Goal: Find specific page/section: Find specific page/section

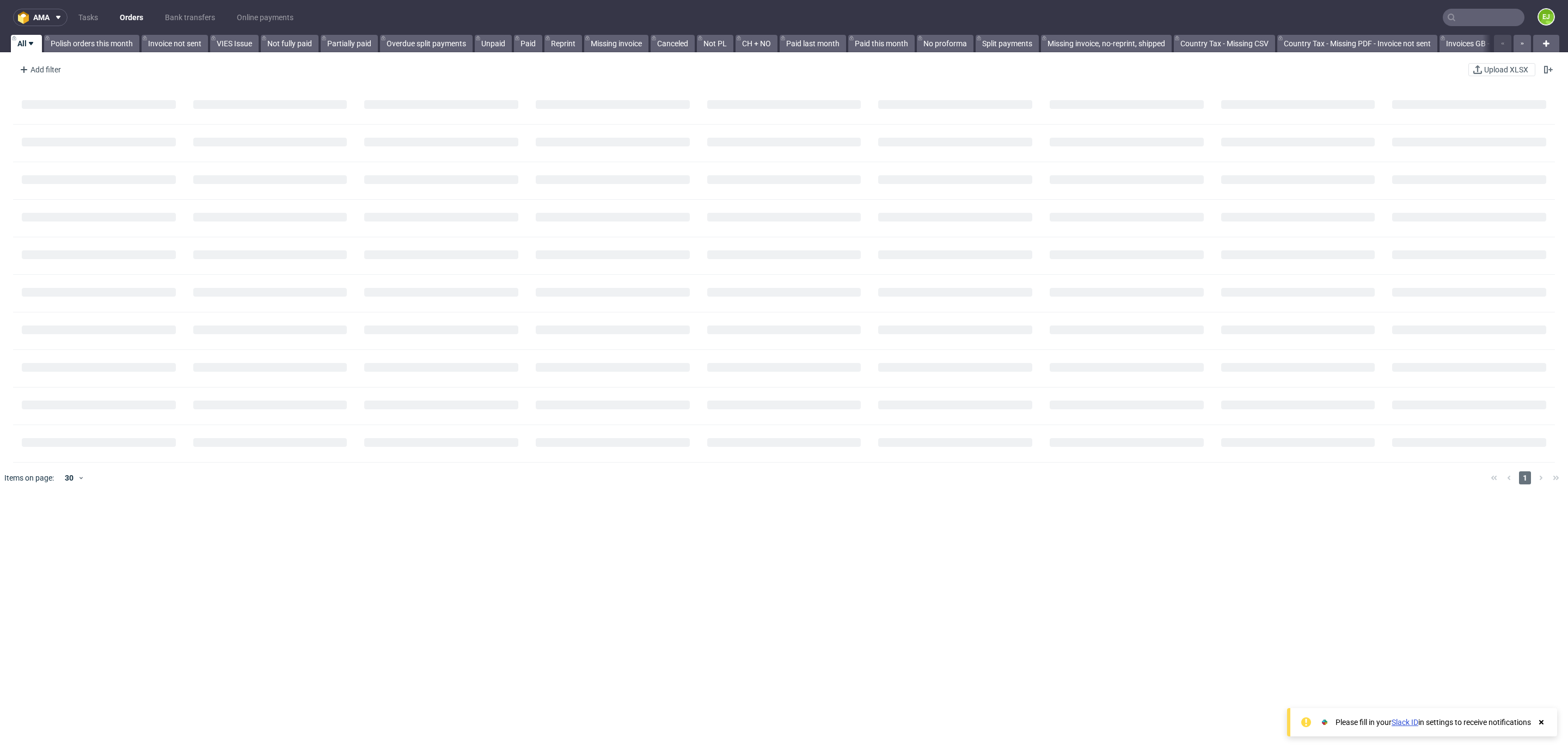
click at [1476, 15] on input "text" at bounding box center [1484, 17] width 82 height 18
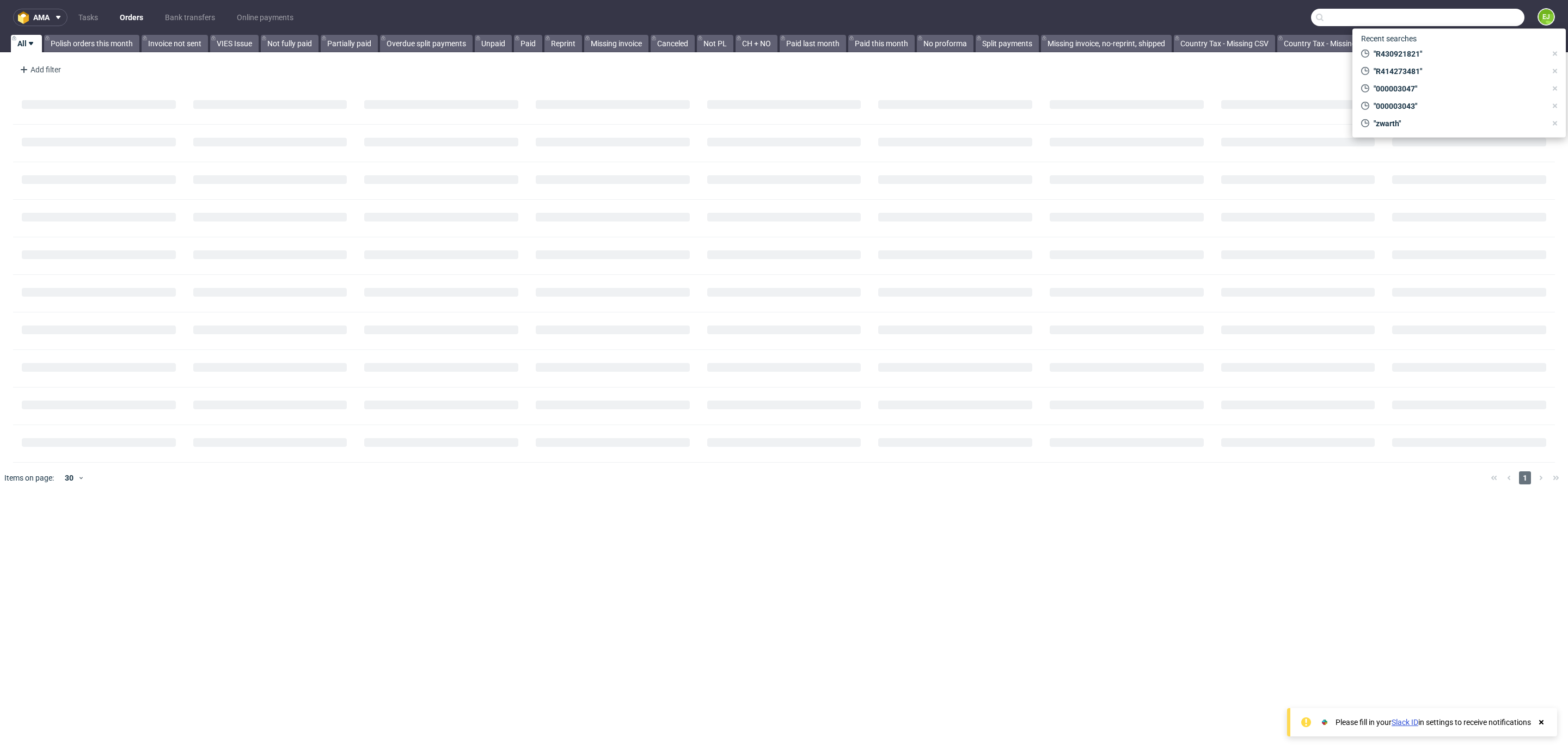
paste input "R430921821"
type input "R430921821"
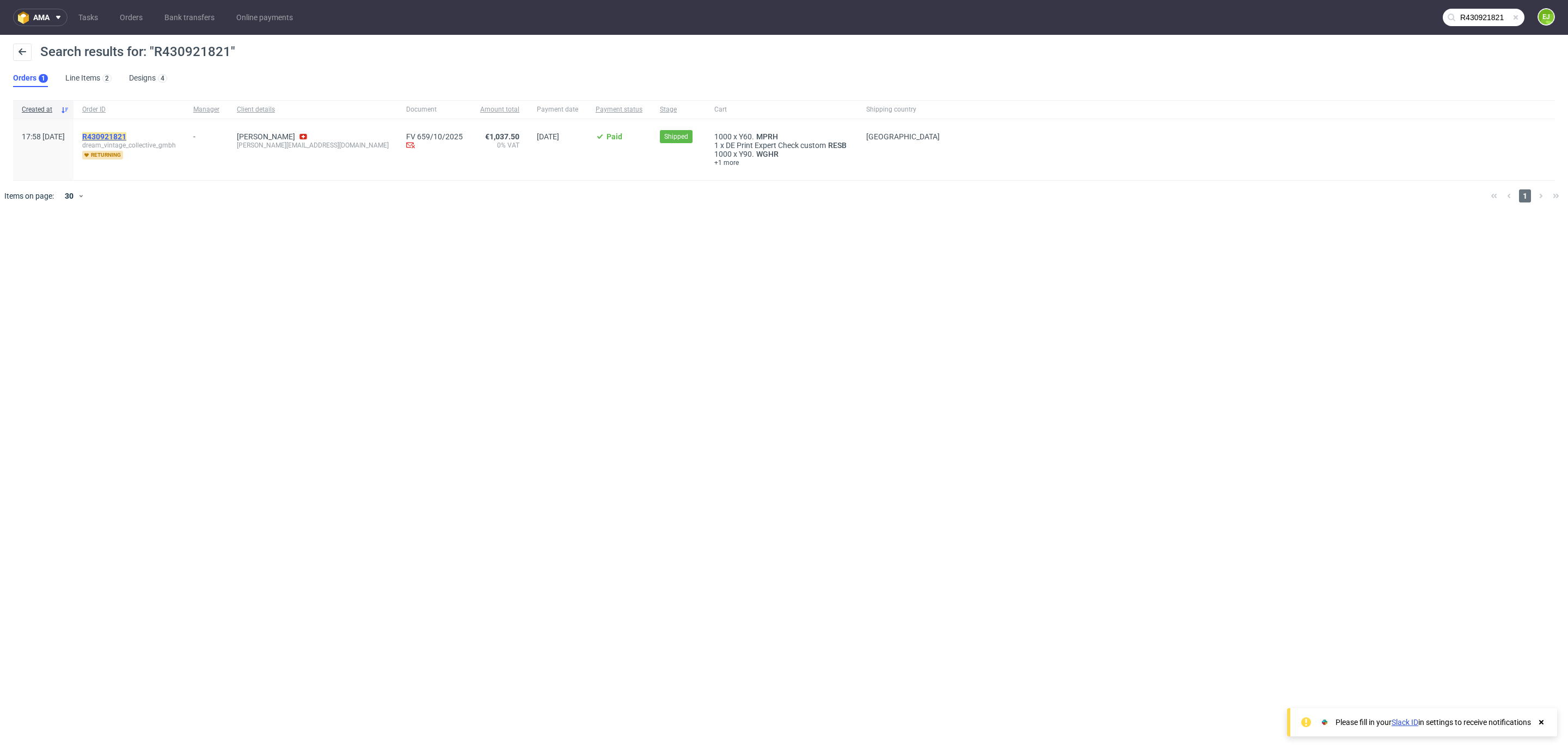
click at [126, 133] on mark "R430921821" at bounding box center [104, 137] width 44 height 9
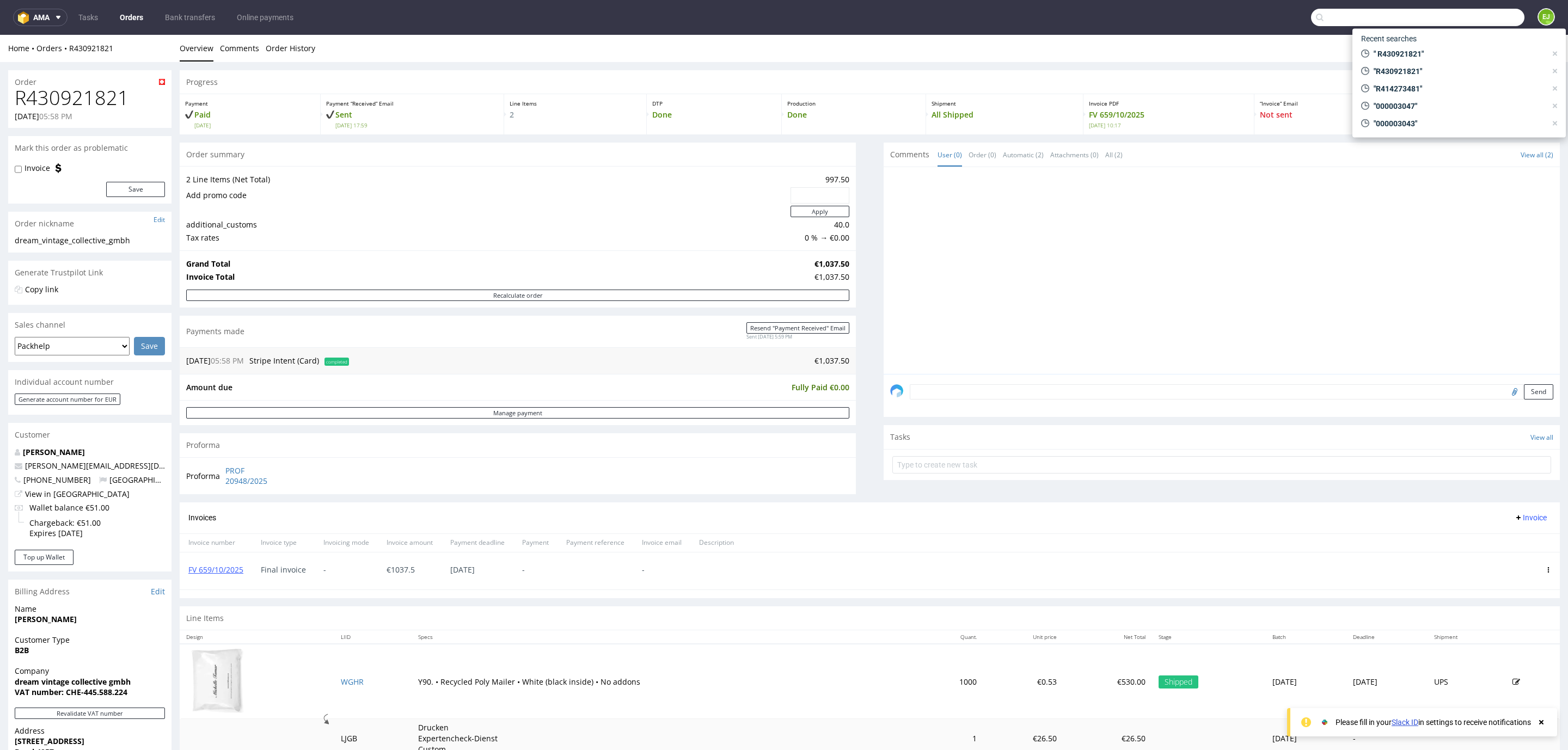
click at [1449, 16] on input "text" at bounding box center [1418, 17] width 213 height 18
paste input "R414273481"
type input "R414273481"
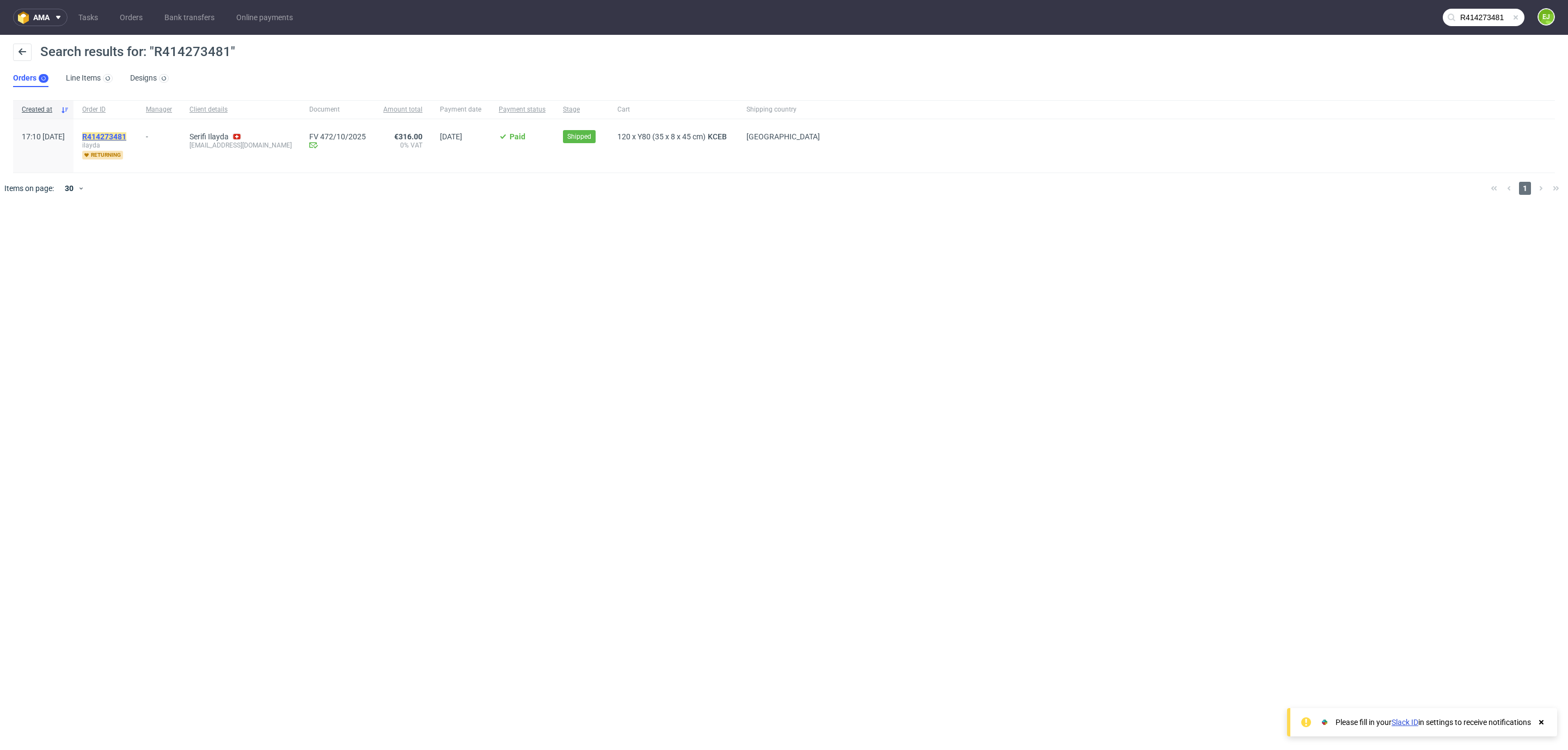
click at [126, 140] on mark "R414273481" at bounding box center [104, 137] width 44 height 9
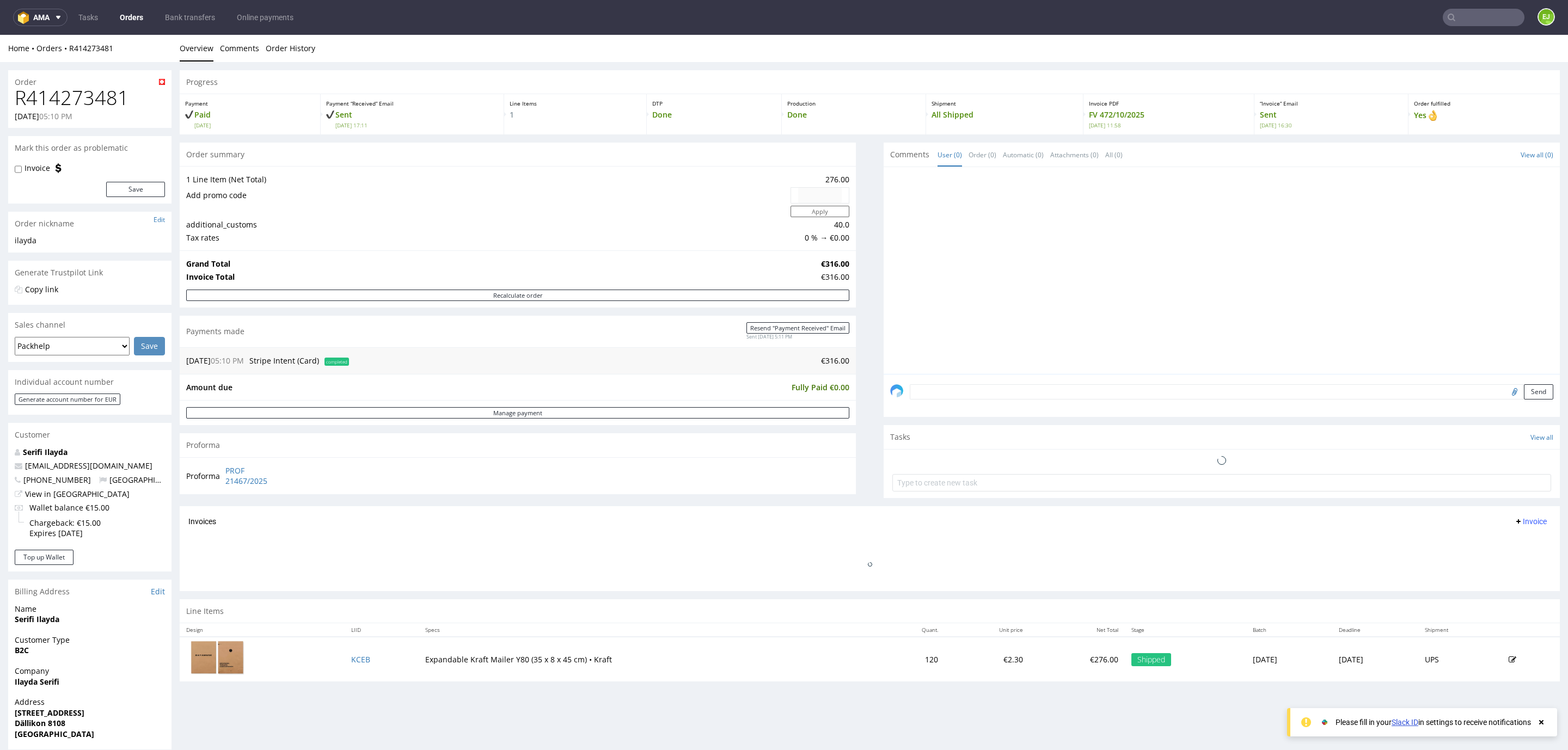
type input "R414273481"
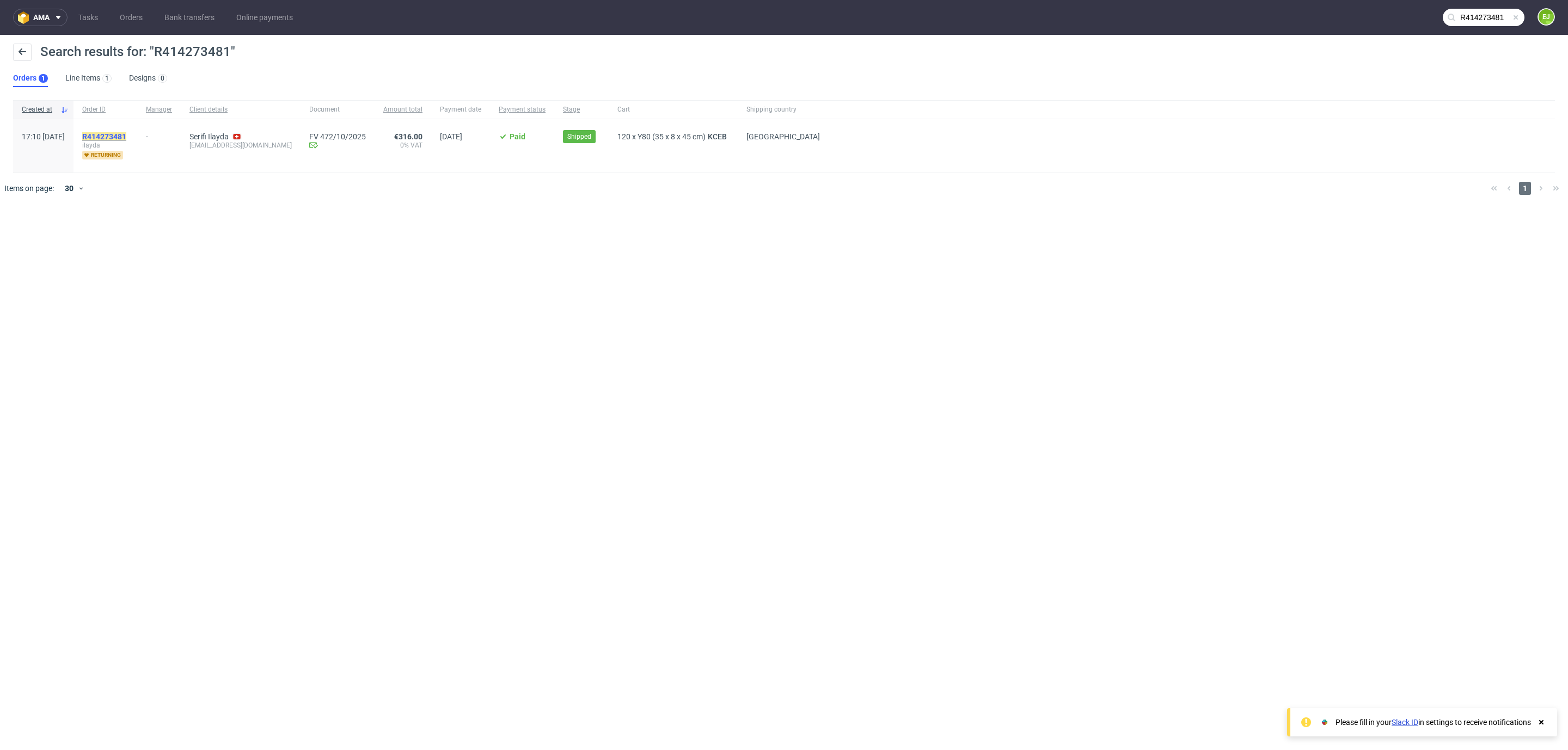
click at [126, 133] on mark "R414273481" at bounding box center [104, 137] width 44 height 9
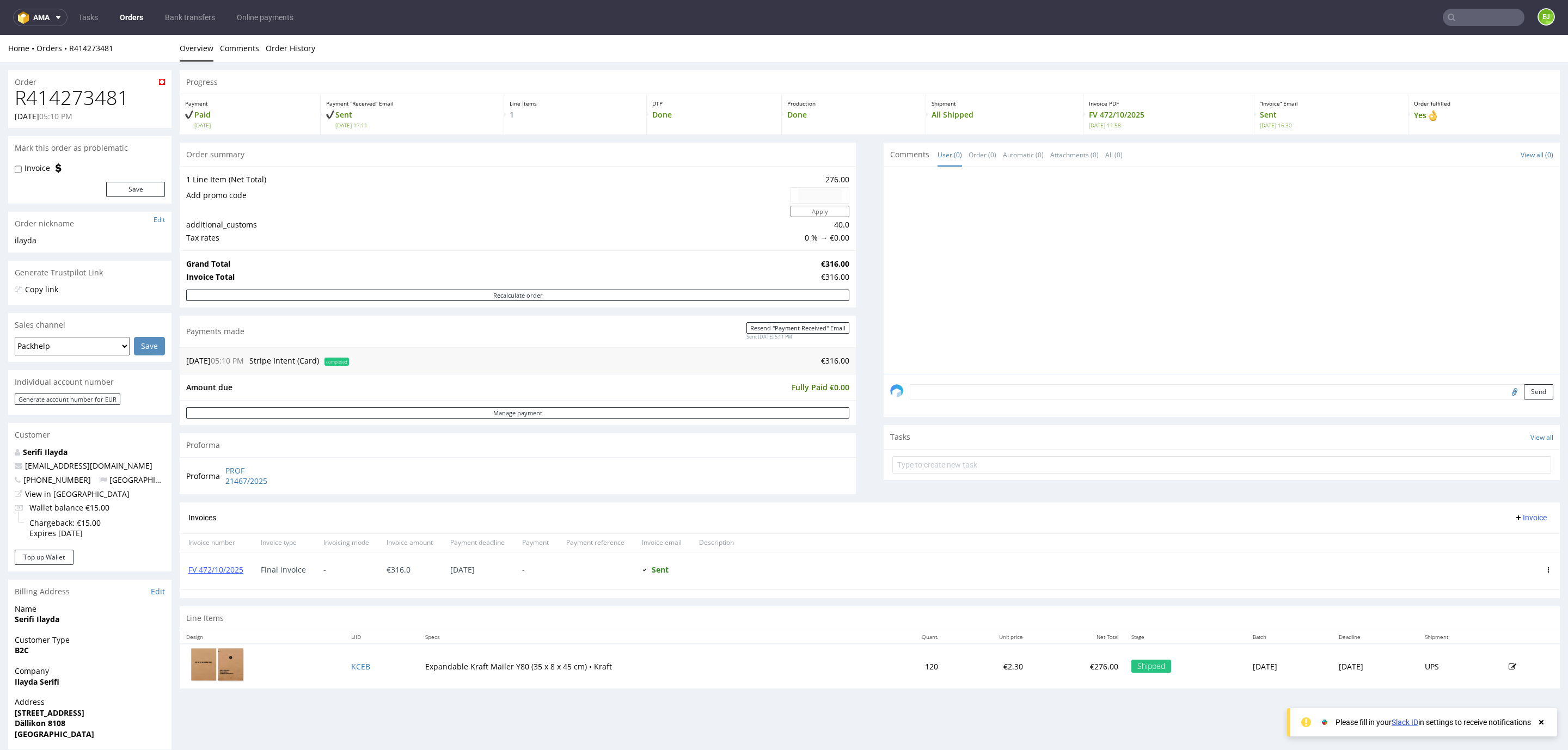
click at [1446, 13] on input "text" at bounding box center [1484, 17] width 82 height 18
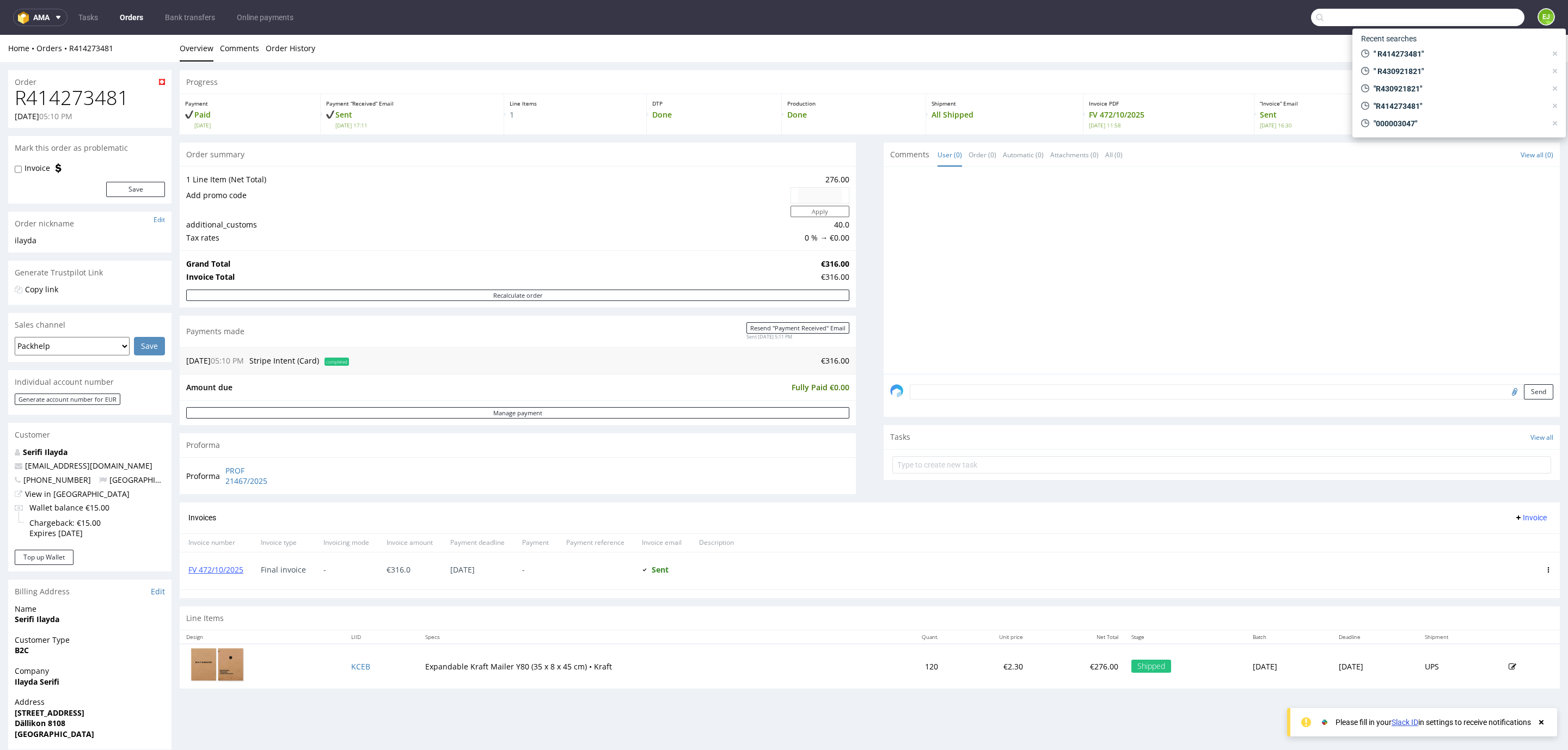
paste input "R991199119"
type input "R991199119"
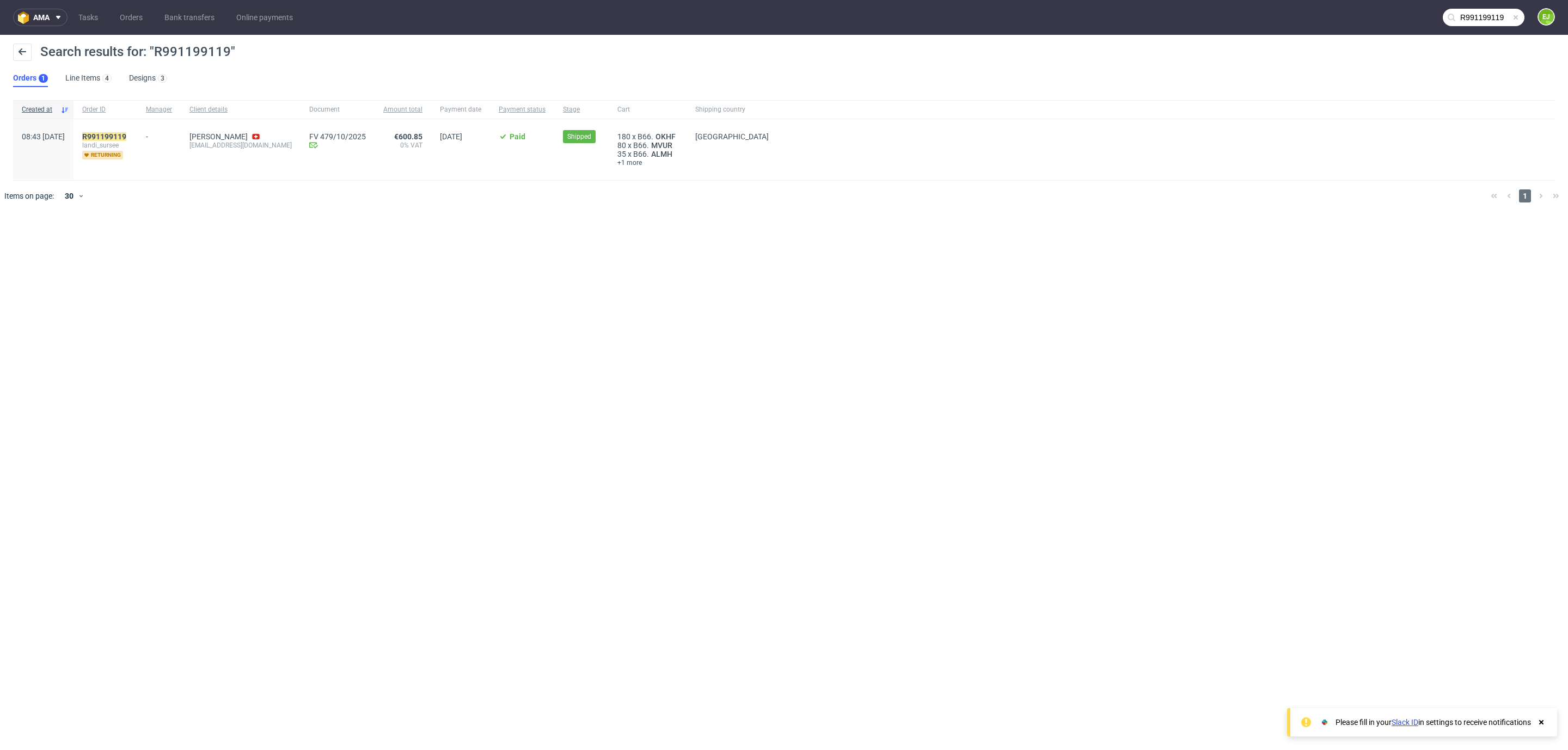
click at [128, 141] on span "landi_sursee" at bounding box center [105, 145] width 46 height 9
click at [126, 136] on mark "R991199119" at bounding box center [104, 137] width 44 height 9
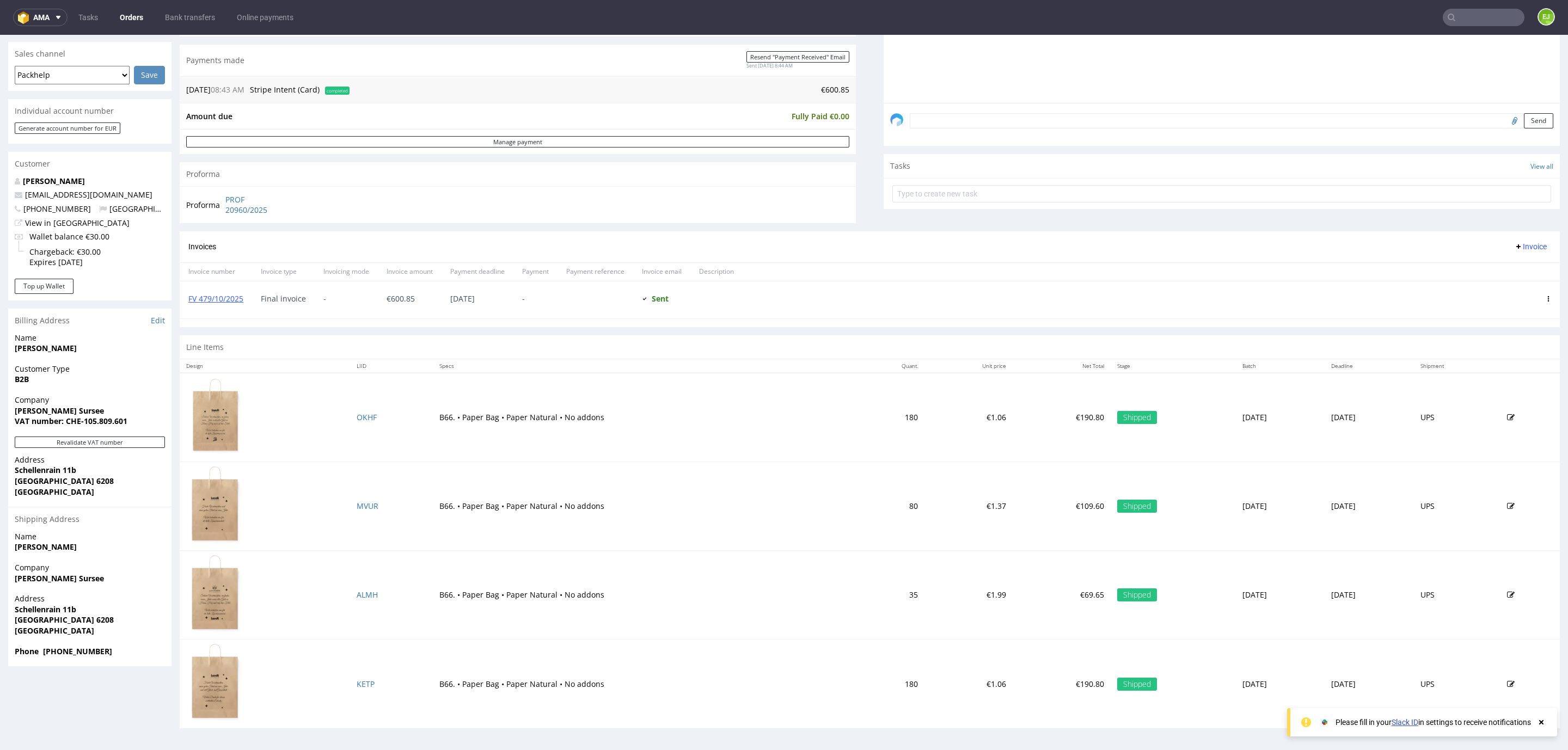
scroll to position [2, 0]
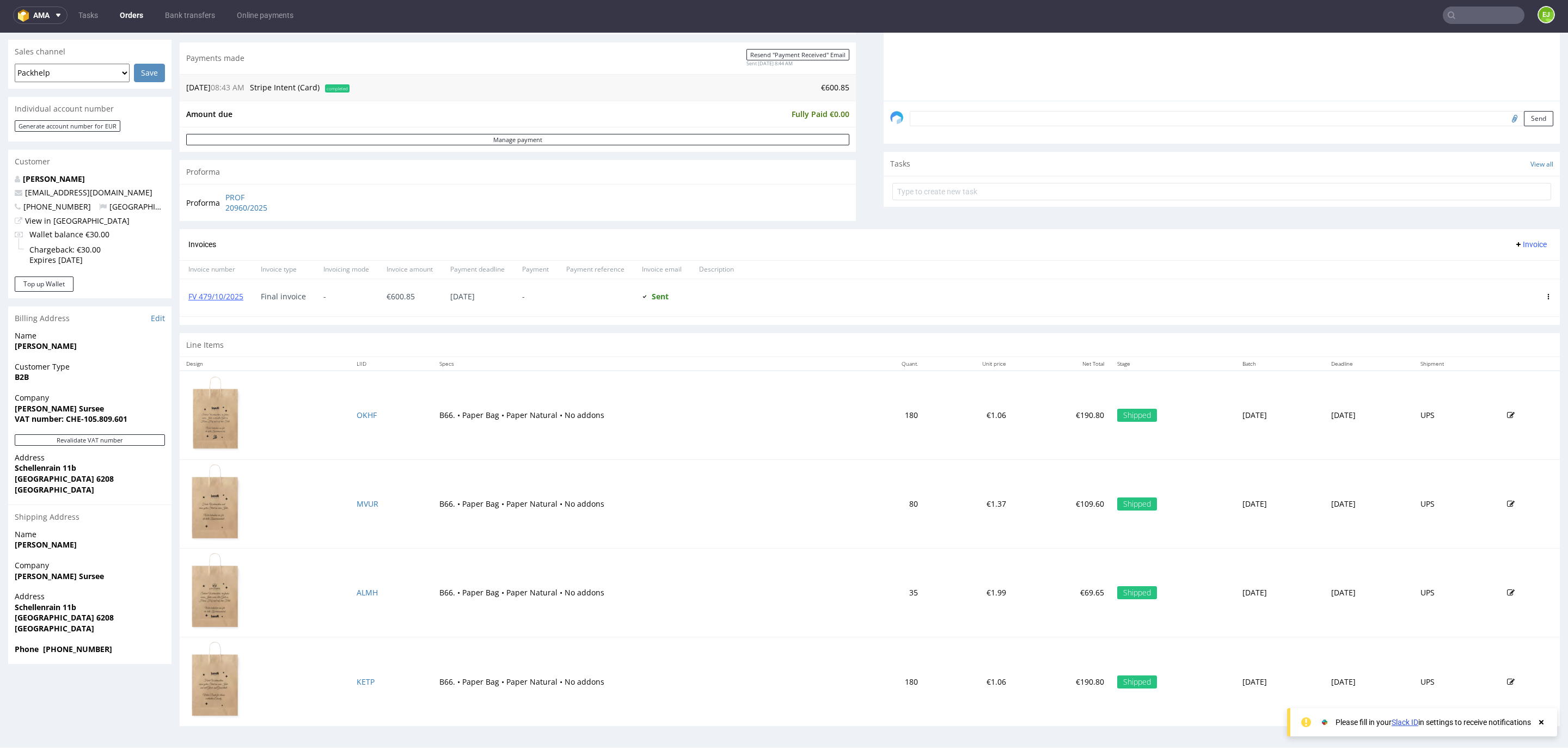
click at [1455, 15] on input "text" at bounding box center [1484, 15] width 82 height 18
type input "572/10/2025"
